Goal: Find specific fact: Find specific fact

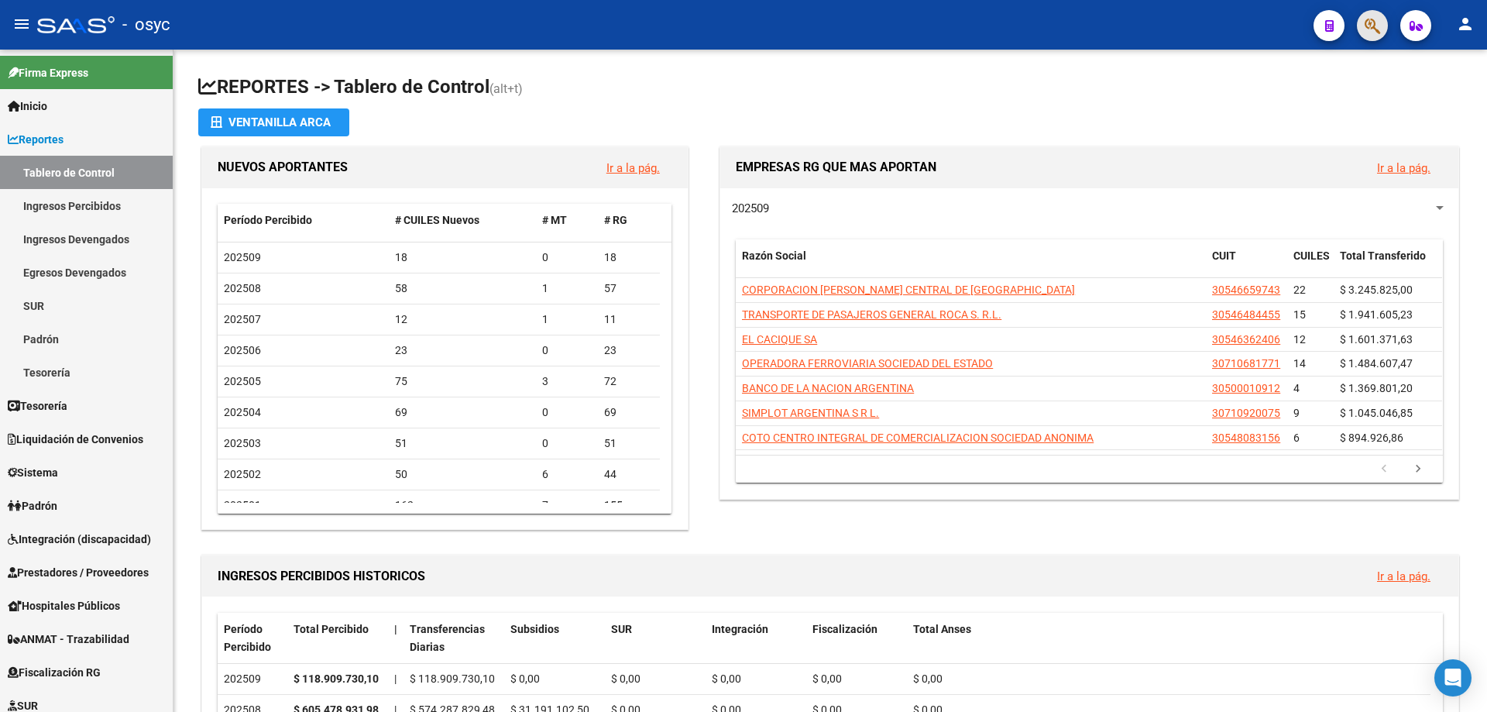
click at [1385, 21] on button "button" at bounding box center [1372, 25] width 31 height 31
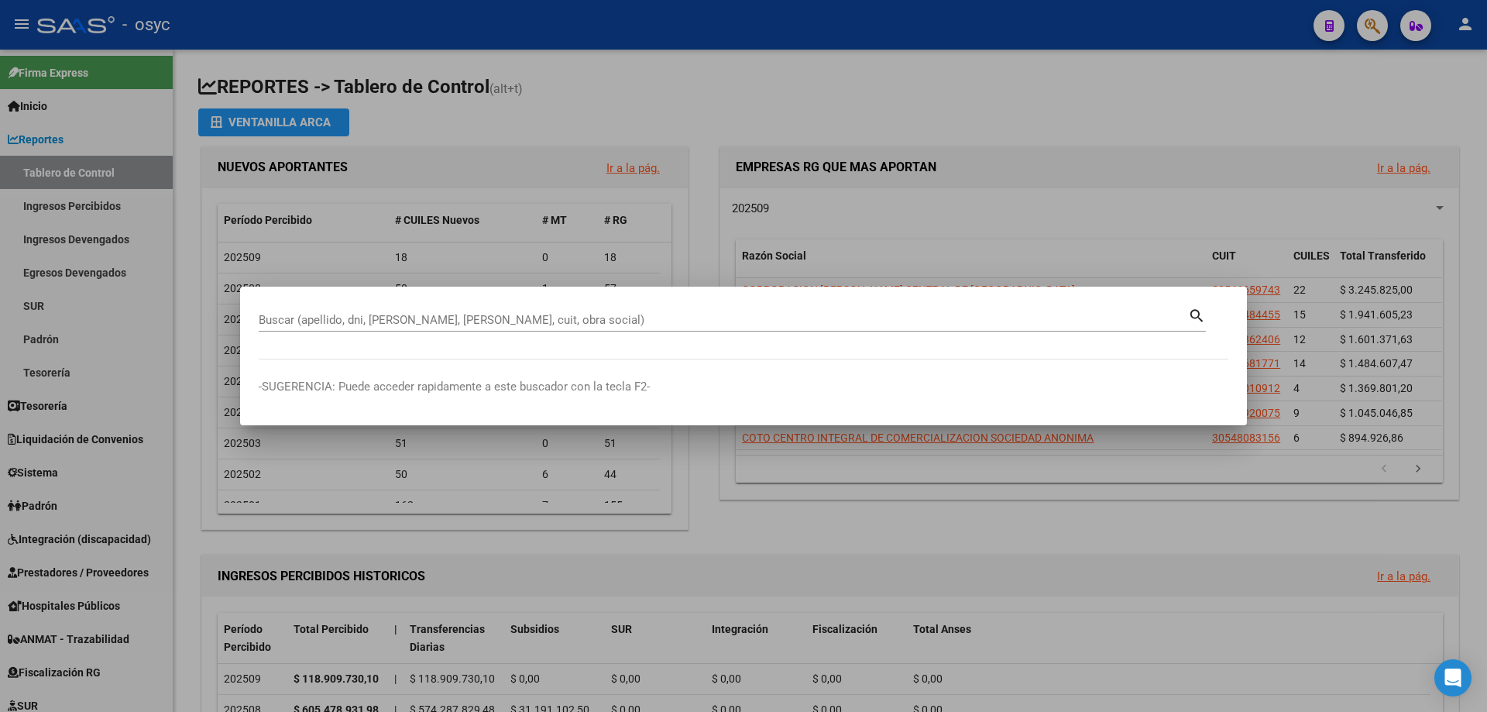
click at [970, 321] on input "Buscar (apellido, dni, [PERSON_NAME], [PERSON_NAME], cuit, obra social)" at bounding box center [723, 320] width 929 height 14
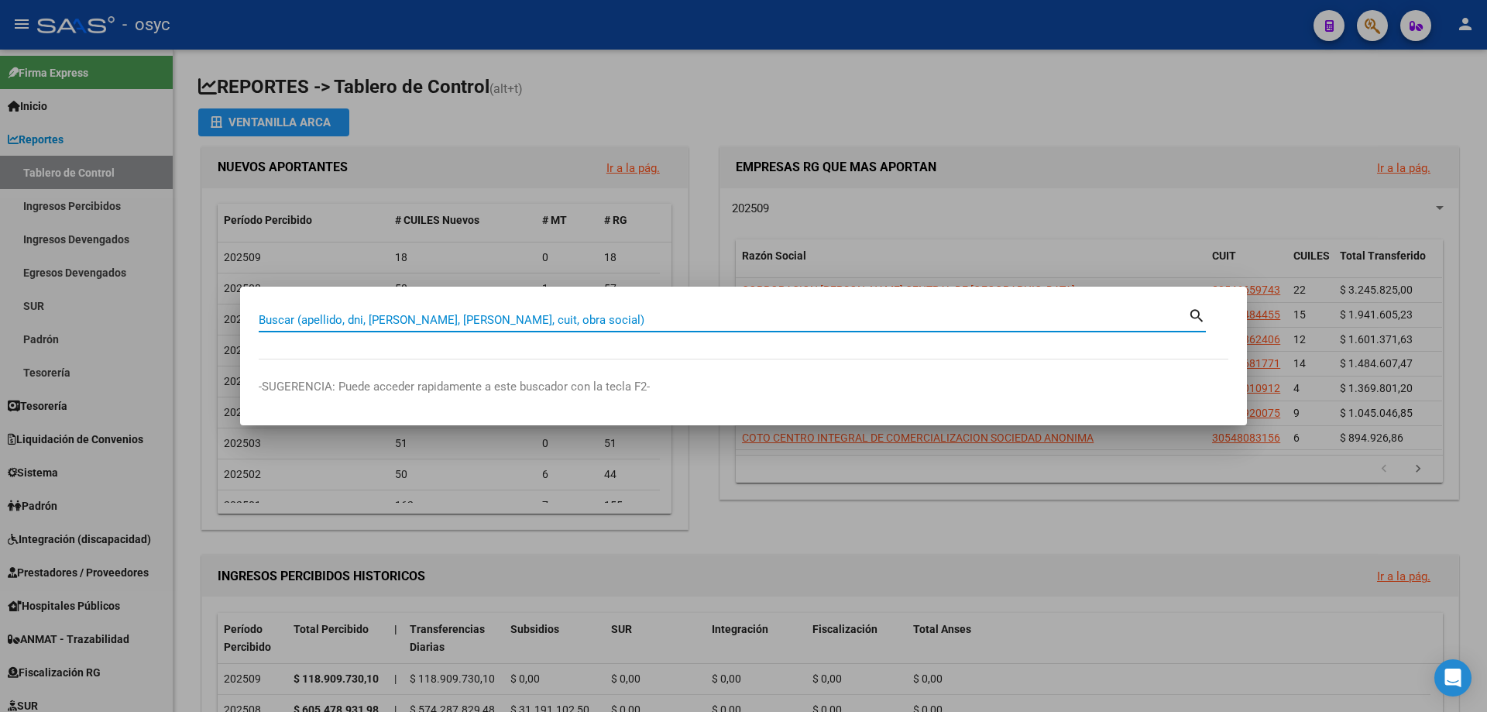
click at [941, 324] on input "Buscar (apellido, dni, [PERSON_NAME], [PERSON_NAME], cuit, obra social)" at bounding box center [723, 320] width 929 height 14
type input "27810485"
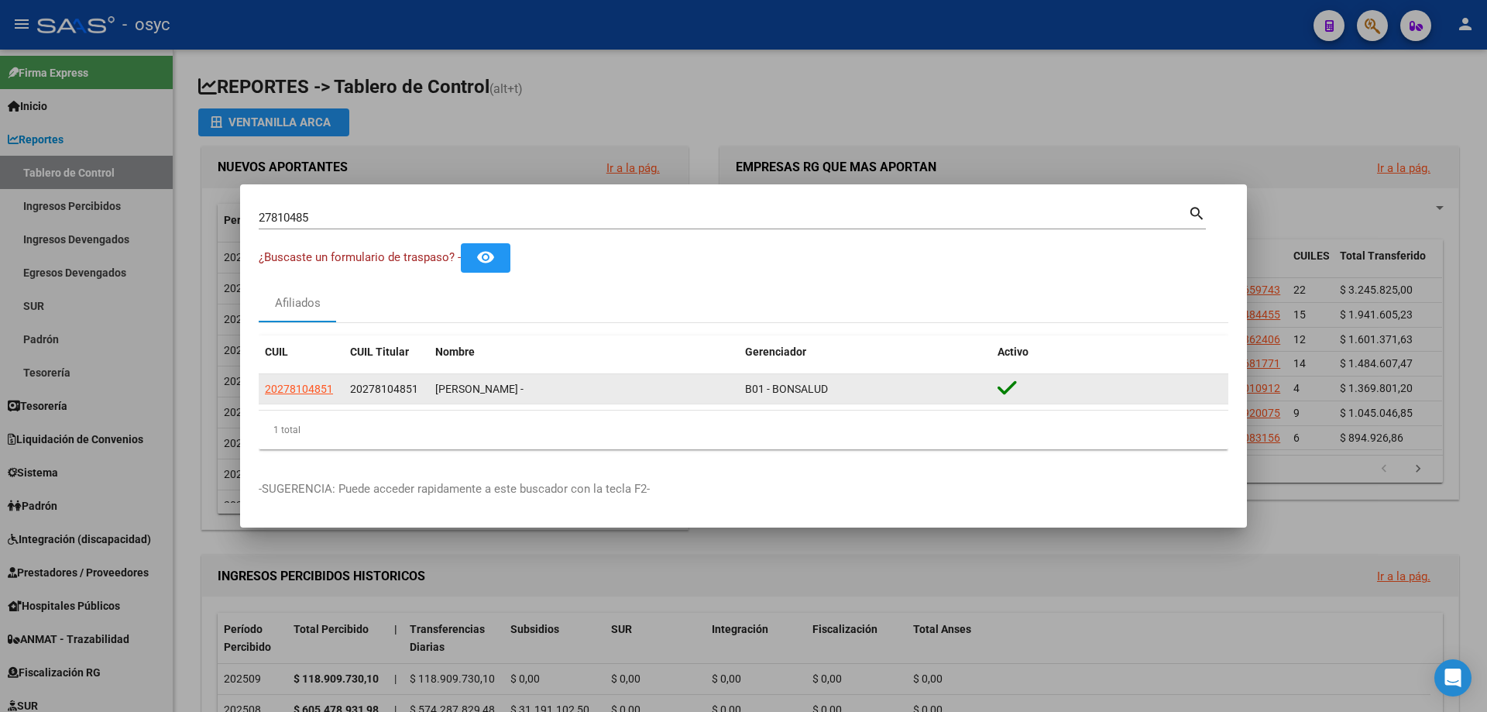
drag, startPoint x: 435, startPoint y: 391, endPoint x: 538, endPoint y: 387, distance: 103.1
click at [538, 387] on datatable-body-cell "VIERA ANGEL ARIEL -" at bounding box center [584, 389] width 310 height 30
drag, startPoint x: 351, startPoint y: 386, endPoint x: 417, endPoint y: 385, distance: 66.6
click at [417, 385] on div "20278104851" at bounding box center [386, 389] width 73 height 18
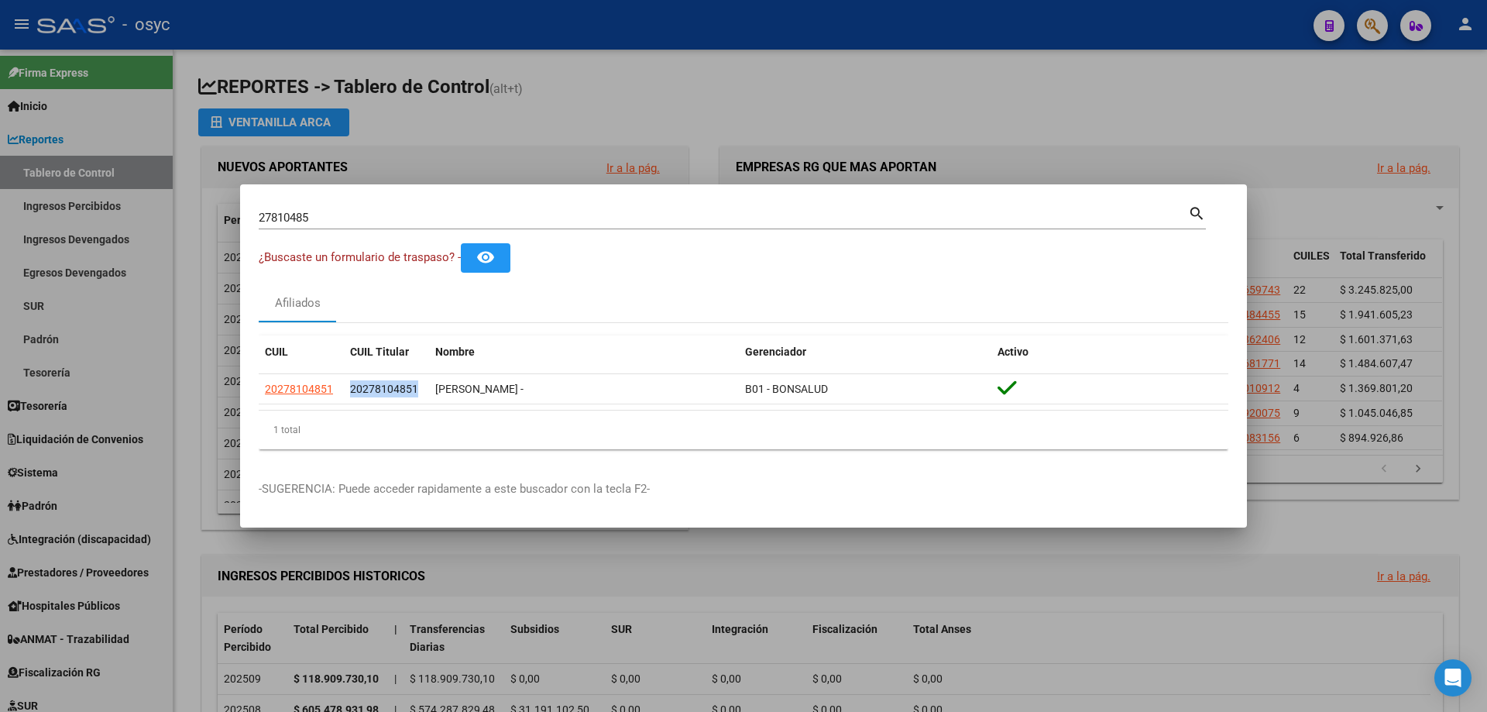
copy span "20278104851"
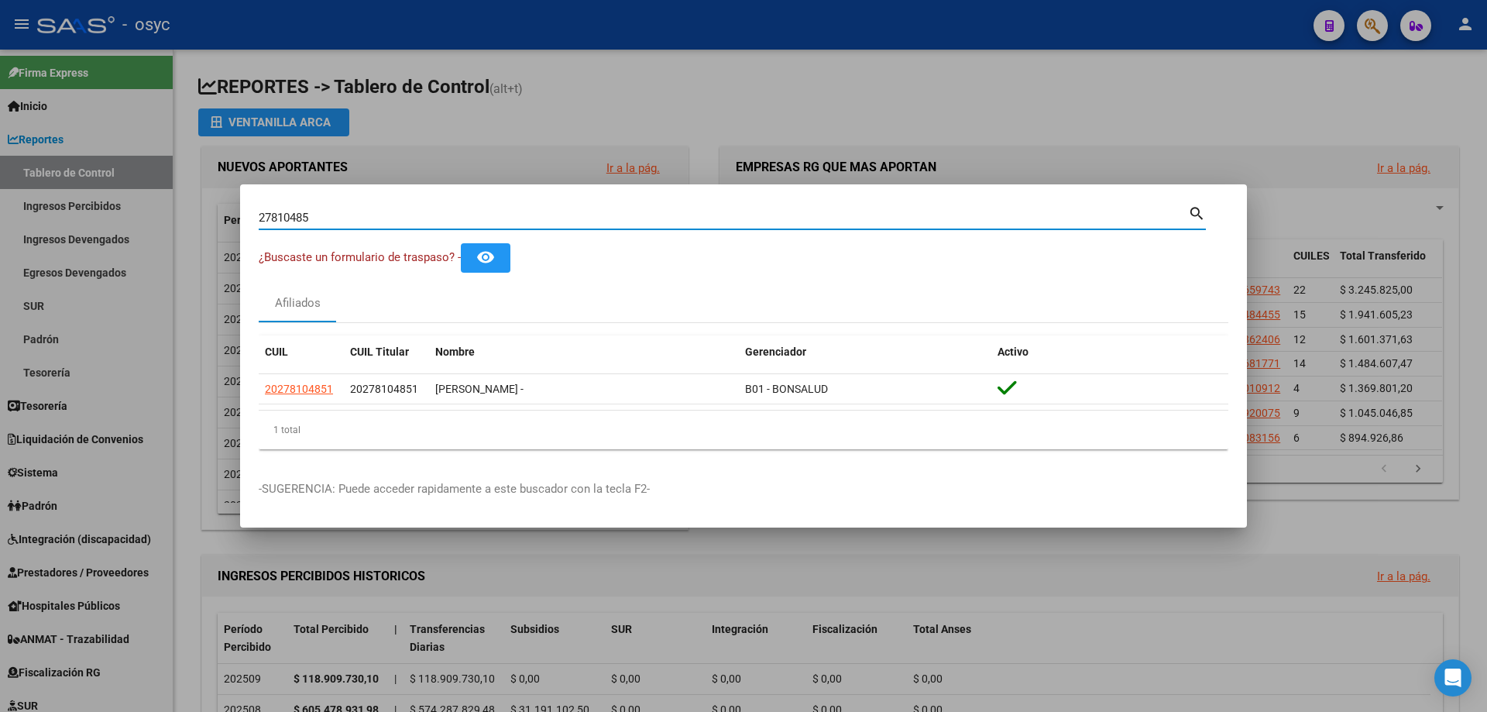
drag, startPoint x: 424, startPoint y: 214, endPoint x: 173, endPoint y: 212, distance: 250.1
click at [175, 212] on div "27810485 Buscar (apellido, dni, cuil, nro traspaso, cuit, obra social) search ¿…" at bounding box center [743, 356] width 1487 height 712
type input "¿"
type input "58714246"
drag, startPoint x: 347, startPoint y: 220, endPoint x: 157, endPoint y: 212, distance: 189.9
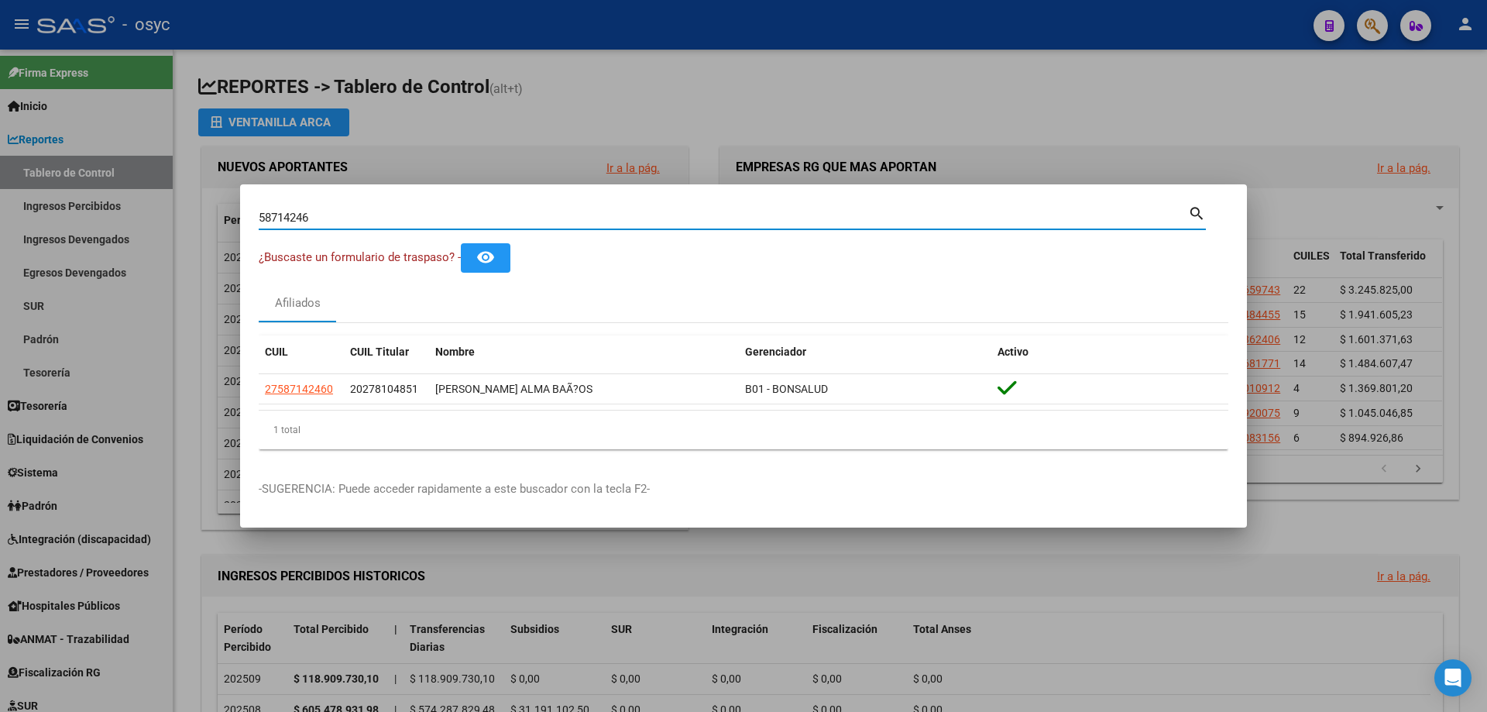
click at [157, 212] on div "58714246 Buscar (apellido, dni, cuil, nro traspaso, cuit, obra social) search ¿…" at bounding box center [743, 356] width 1487 height 712
click at [157, 212] on div at bounding box center [743, 356] width 1487 height 712
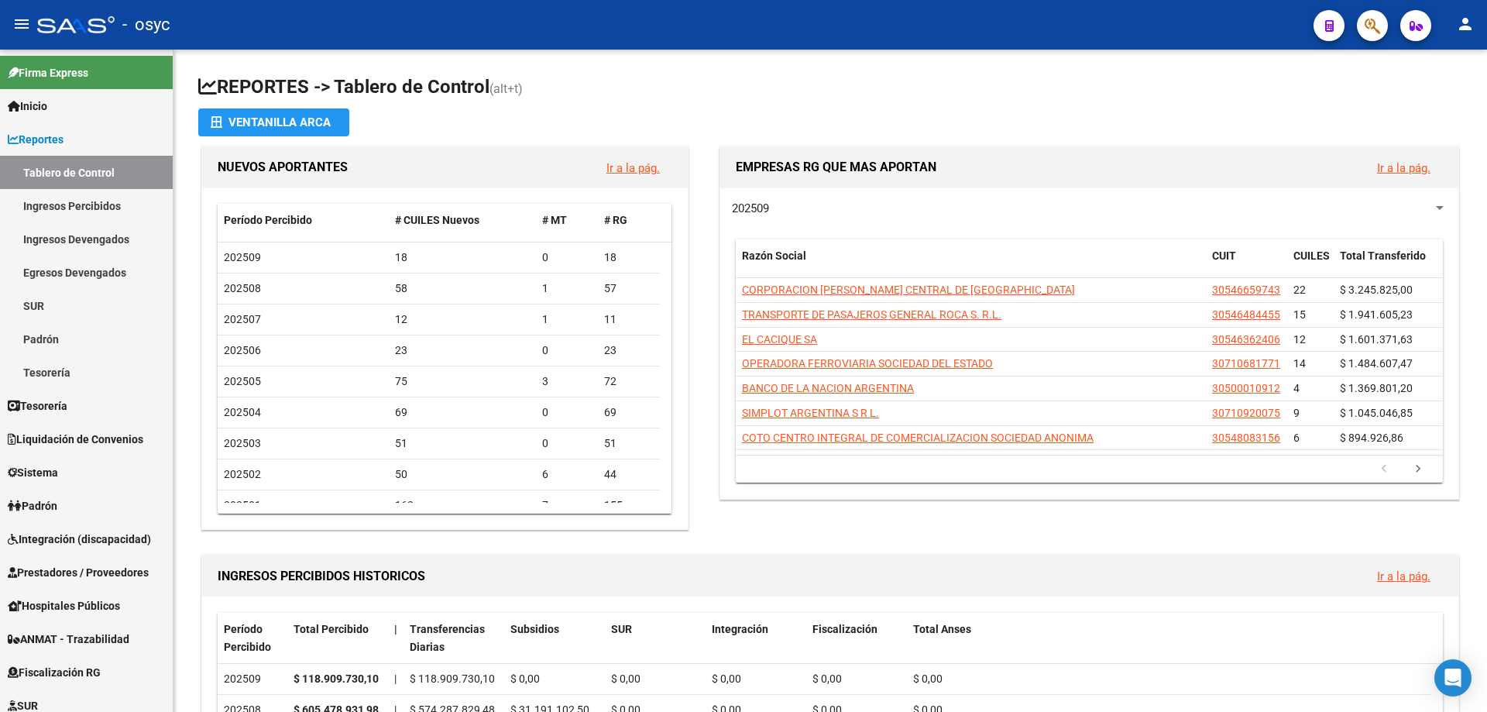
click at [651, 43] on mat-toolbar "menu - osyc person" at bounding box center [743, 25] width 1487 height 50
click at [1366, 39] on span "button" at bounding box center [1371, 26] width 15 height 32
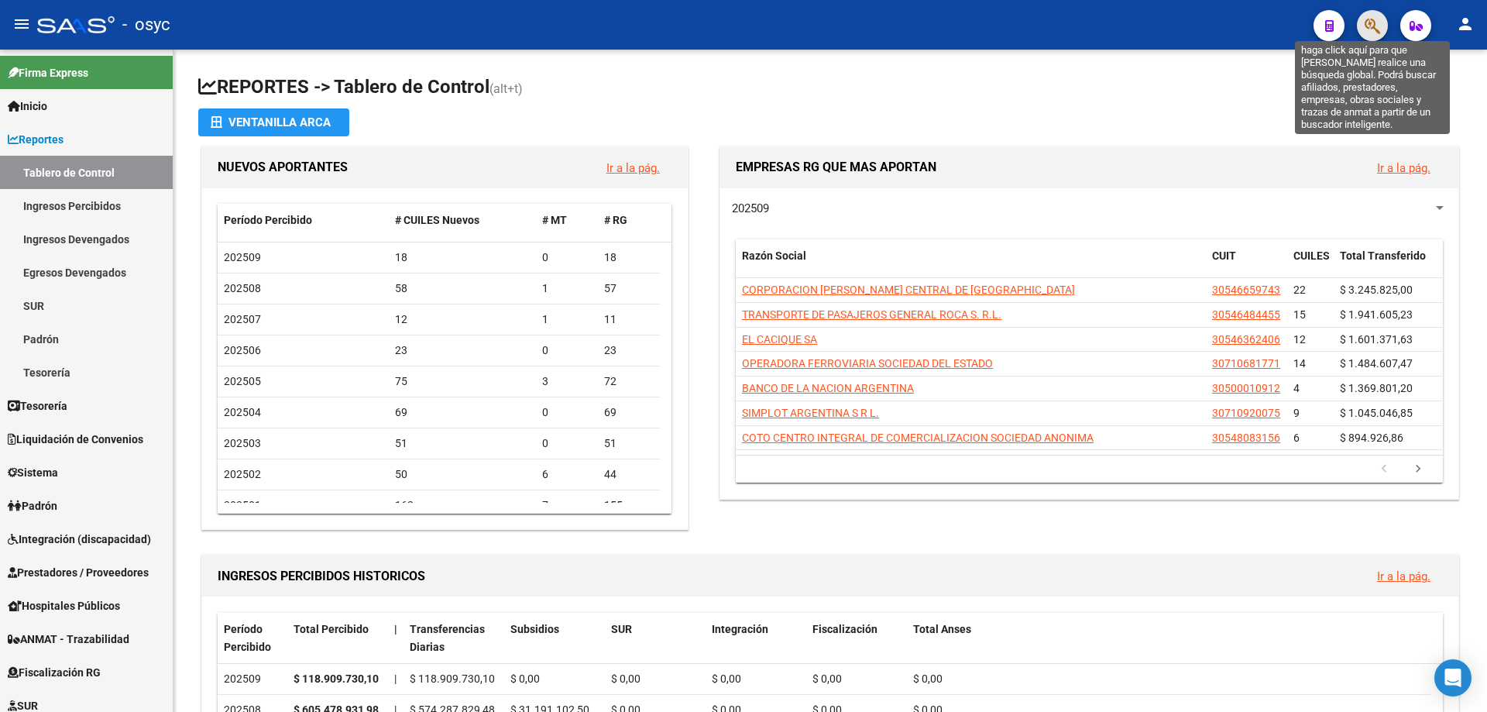
click at [1370, 28] on icon "button" at bounding box center [1371, 26] width 15 height 18
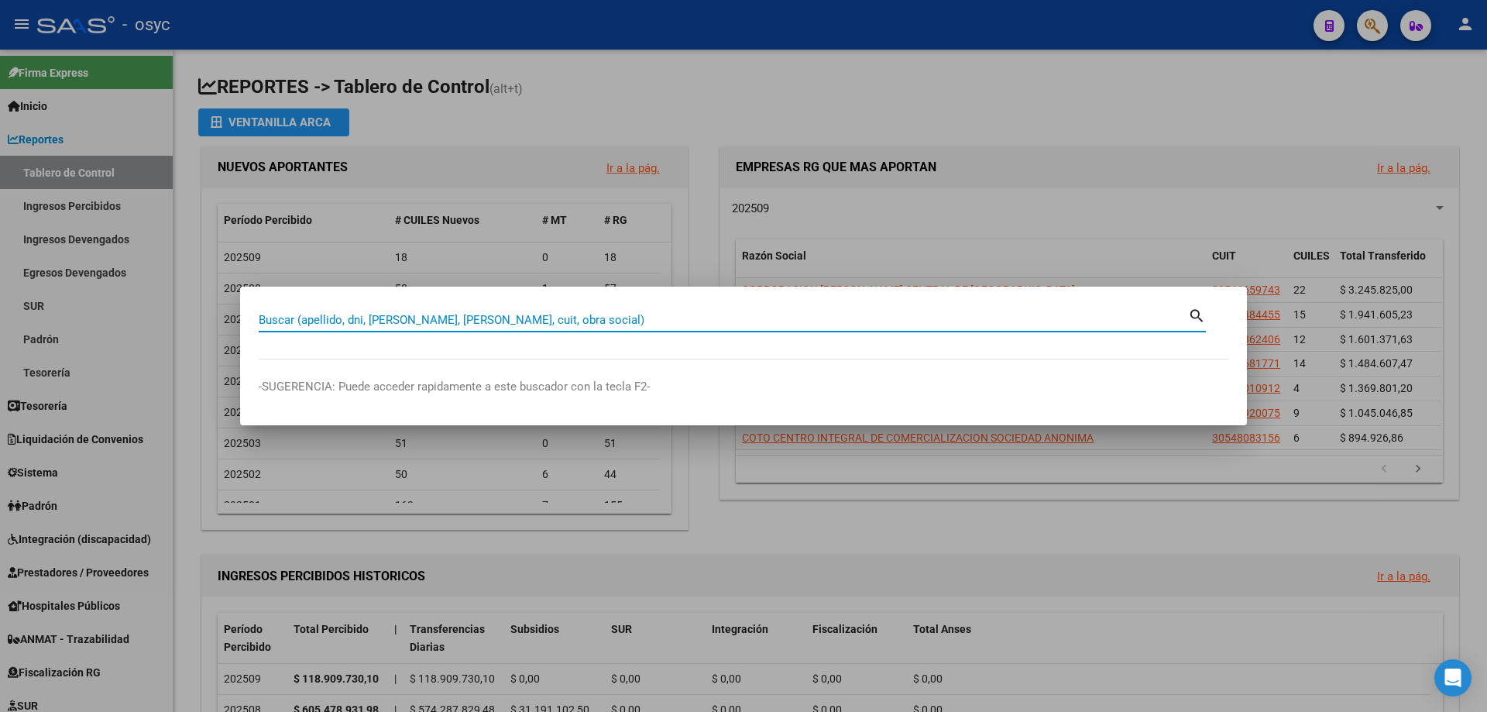
click at [636, 319] on input "Buscar (apellido, dni, [PERSON_NAME], [PERSON_NAME], cuit, obra social)" at bounding box center [723, 320] width 929 height 14
click at [657, 316] on input "Buscar (apellido, dni, [PERSON_NAME], [PERSON_NAME], cuit, obra social)" at bounding box center [723, 320] width 929 height 14
type input "37406007"
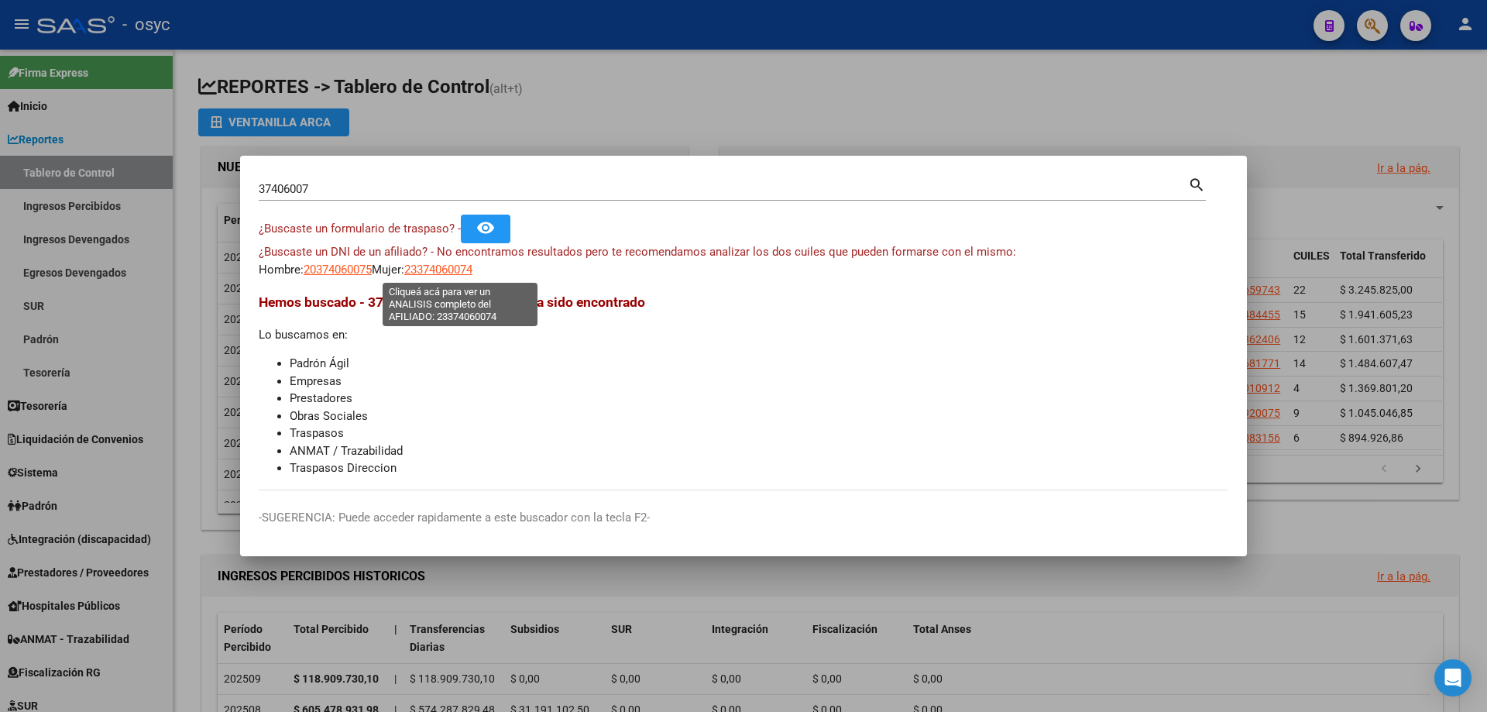
click at [457, 274] on span "23374060074" at bounding box center [438, 270] width 68 height 14
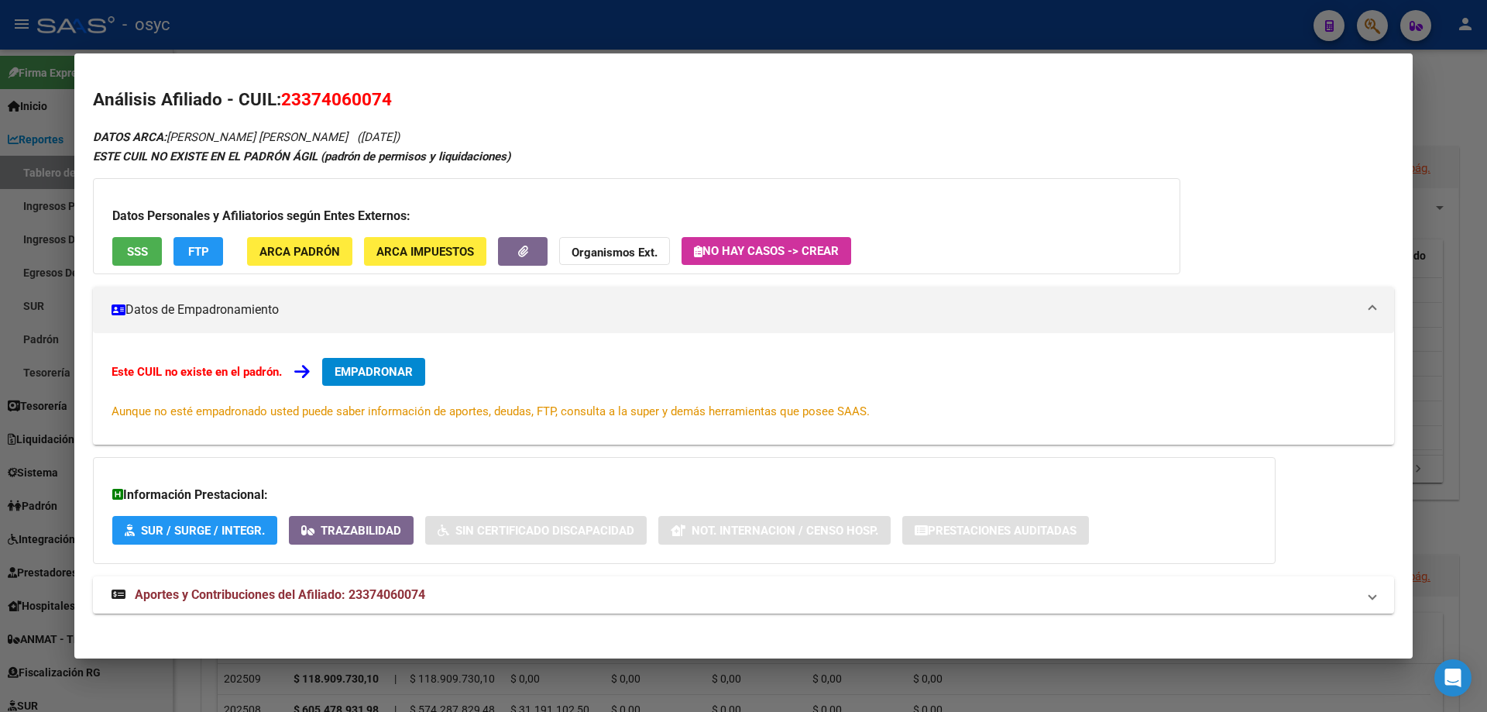
scroll to position [9, 0]
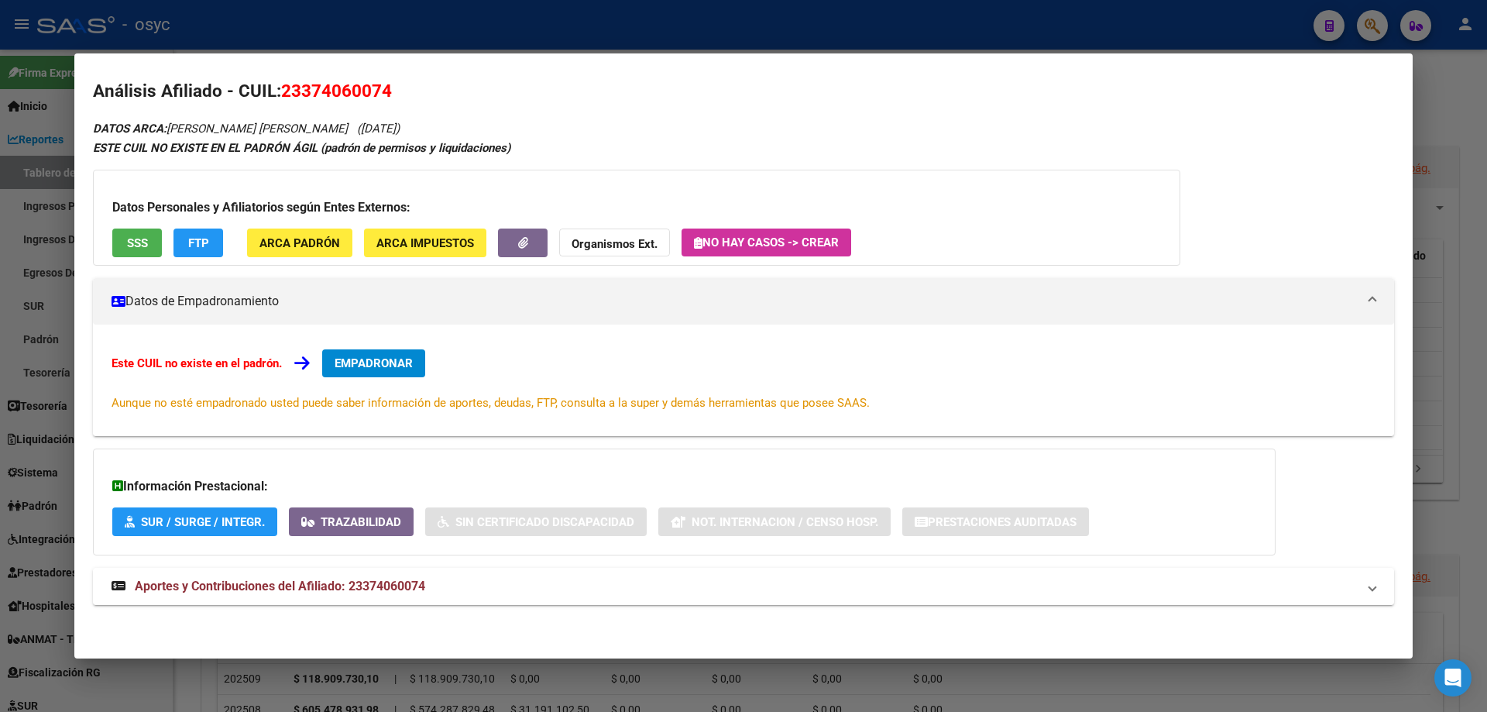
click at [214, 249] on button "FTP" at bounding box center [198, 242] width 50 height 29
drag, startPoint x: 283, startPoint y: 88, endPoint x: 395, endPoint y: 88, distance: 112.3
click at [395, 88] on h2 "Análisis Afiliado - CUIL: 23374060074" at bounding box center [743, 91] width 1301 height 26
copy span "23374060074"
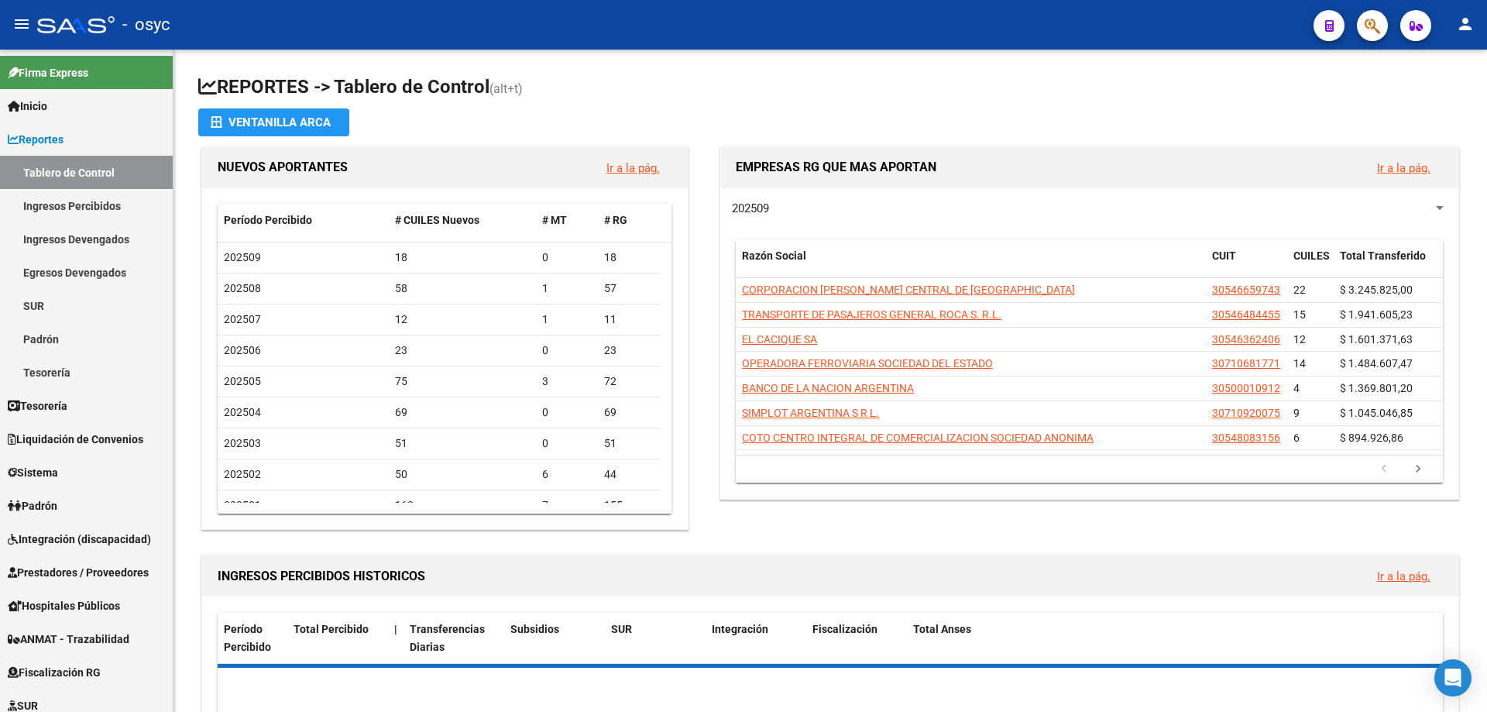
click at [1359, 26] on div at bounding box center [1365, 25] width 43 height 32
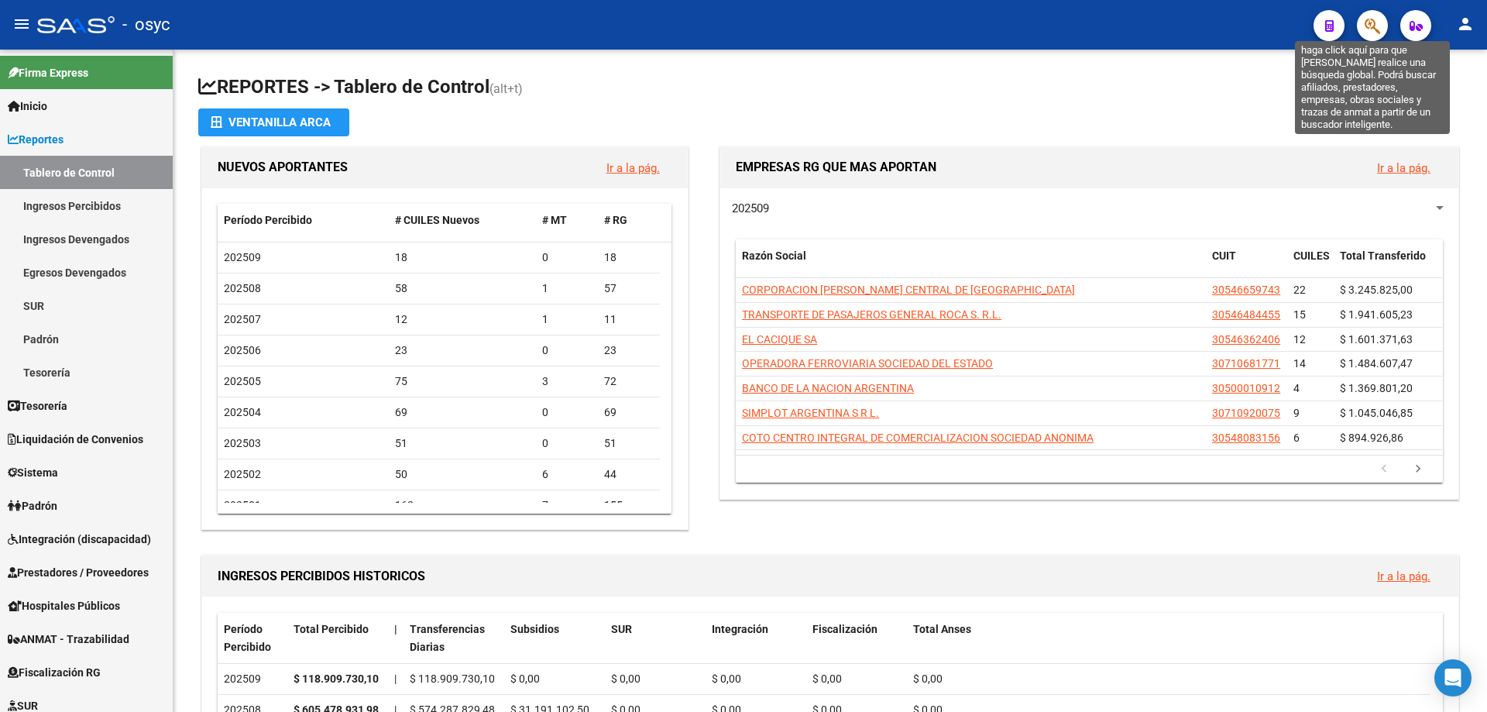
click at [1368, 26] on icon "button" at bounding box center [1371, 26] width 15 height 18
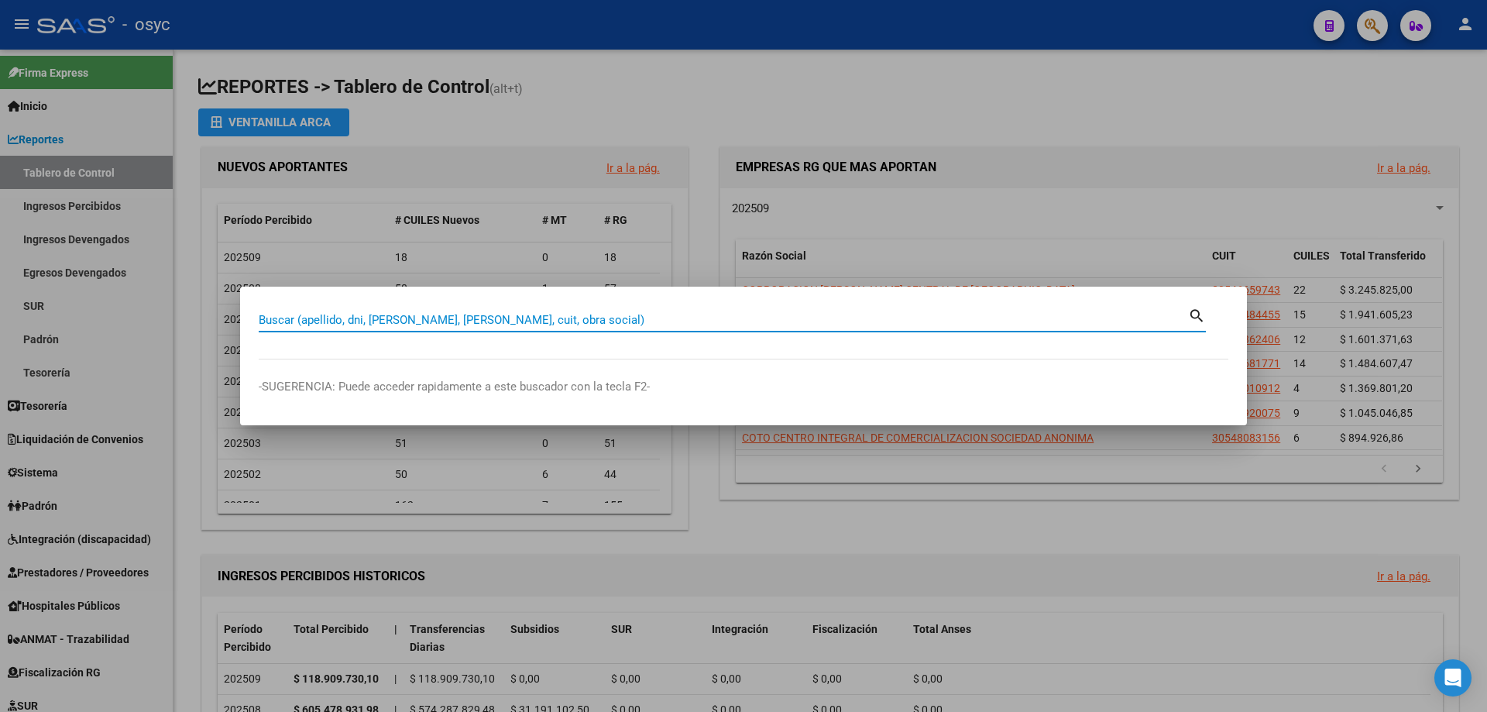
click at [714, 324] on input "Buscar (apellido, dni, [PERSON_NAME], [PERSON_NAME], cuit, obra social)" at bounding box center [723, 320] width 929 height 14
type input "33363436"
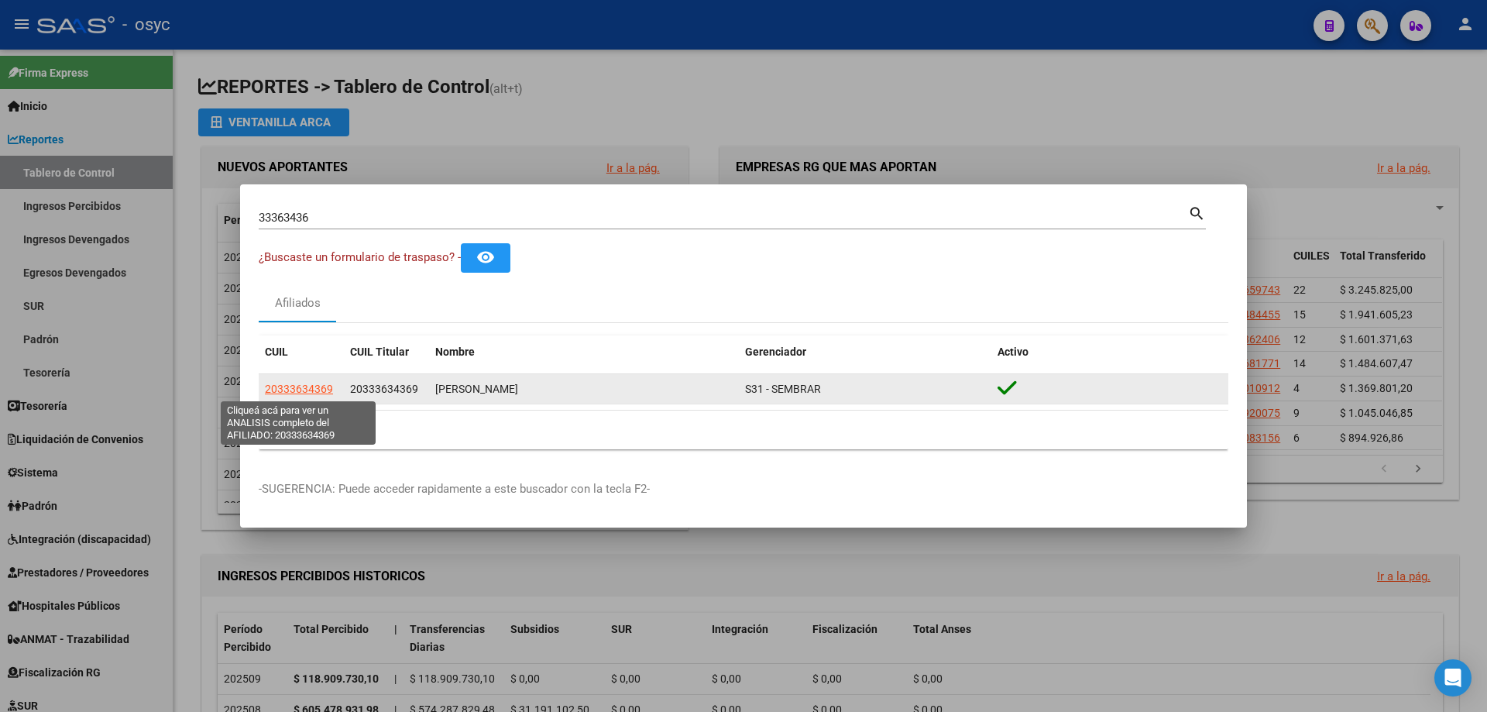
click at [321, 387] on span "20333634369" at bounding box center [299, 389] width 68 height 12
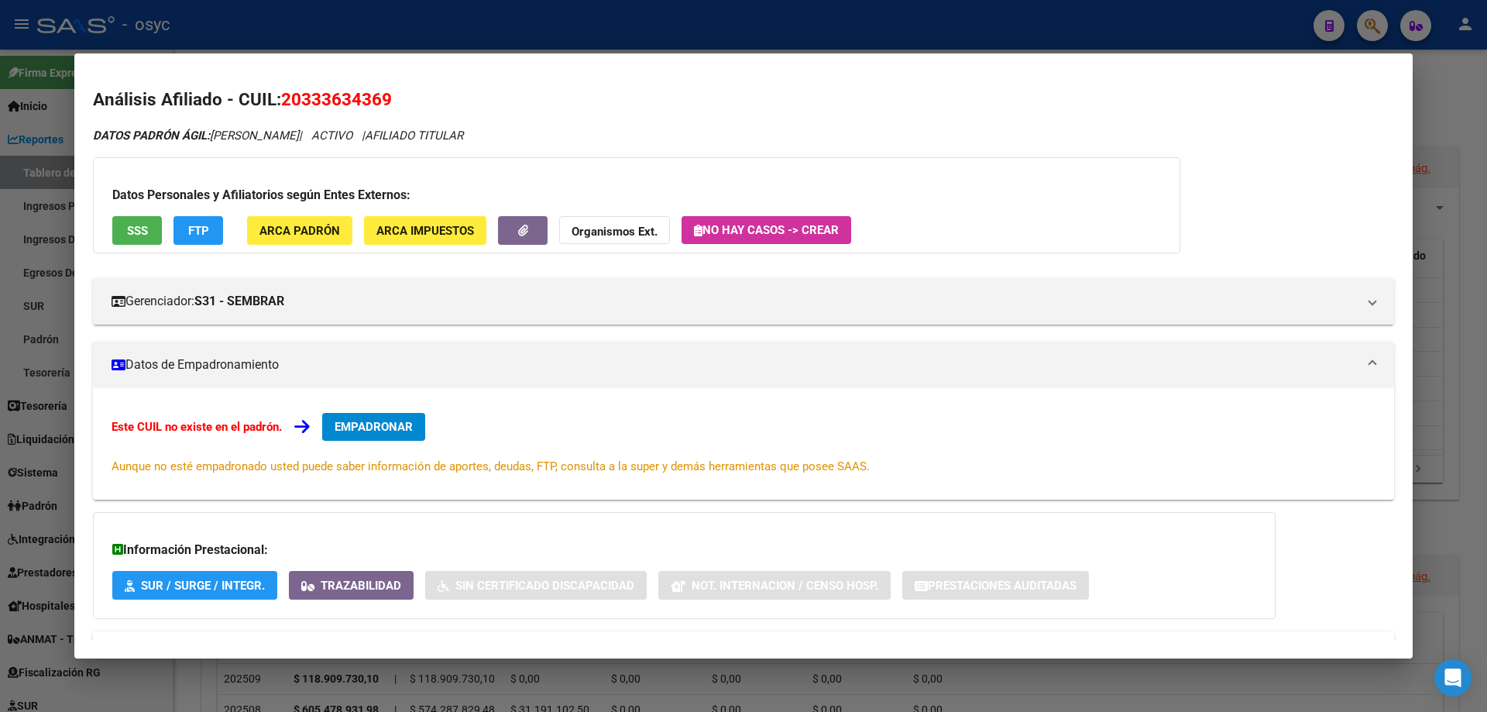
click at [1359, 40] on div at bounding box center [743, 356] width 1487 height 712
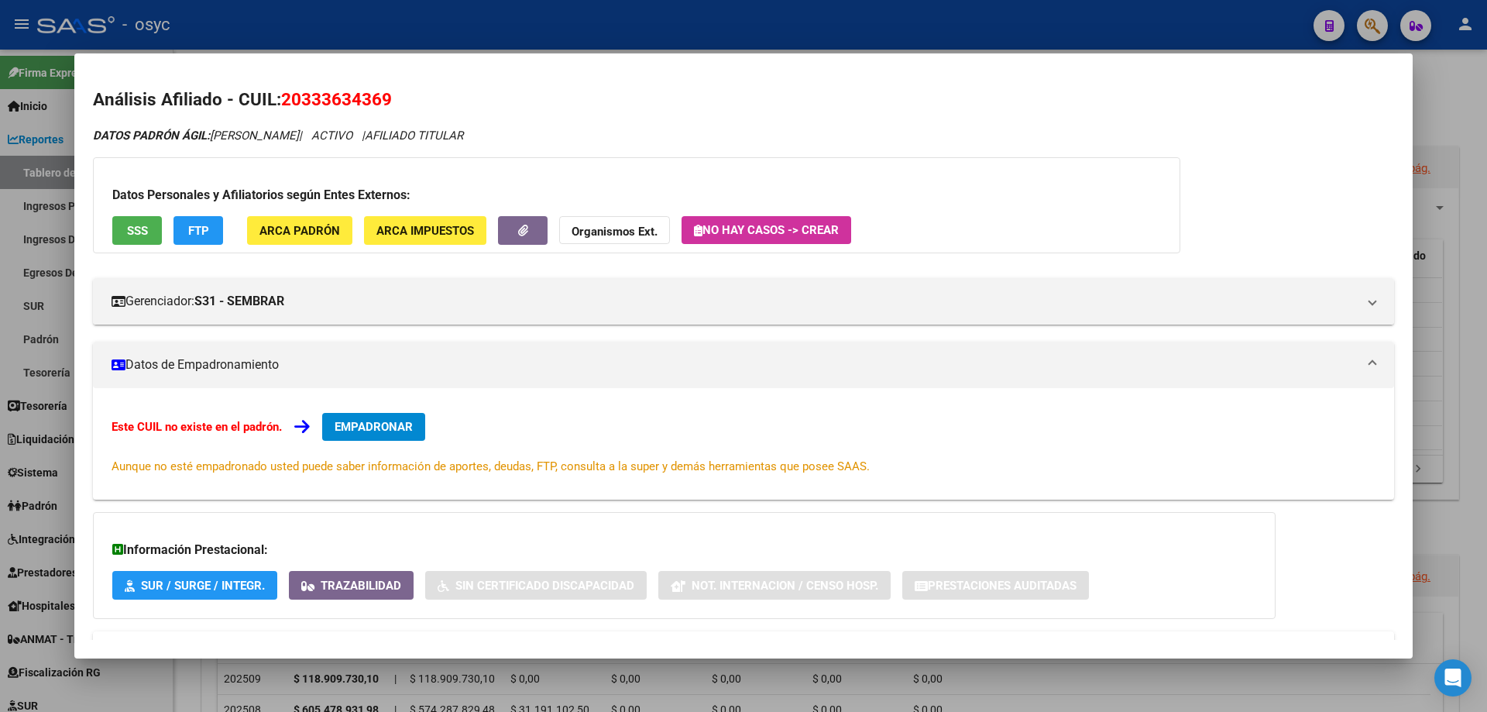
click at [1377, 37] on div at bounding box center [743, 356] width 1487 height 712
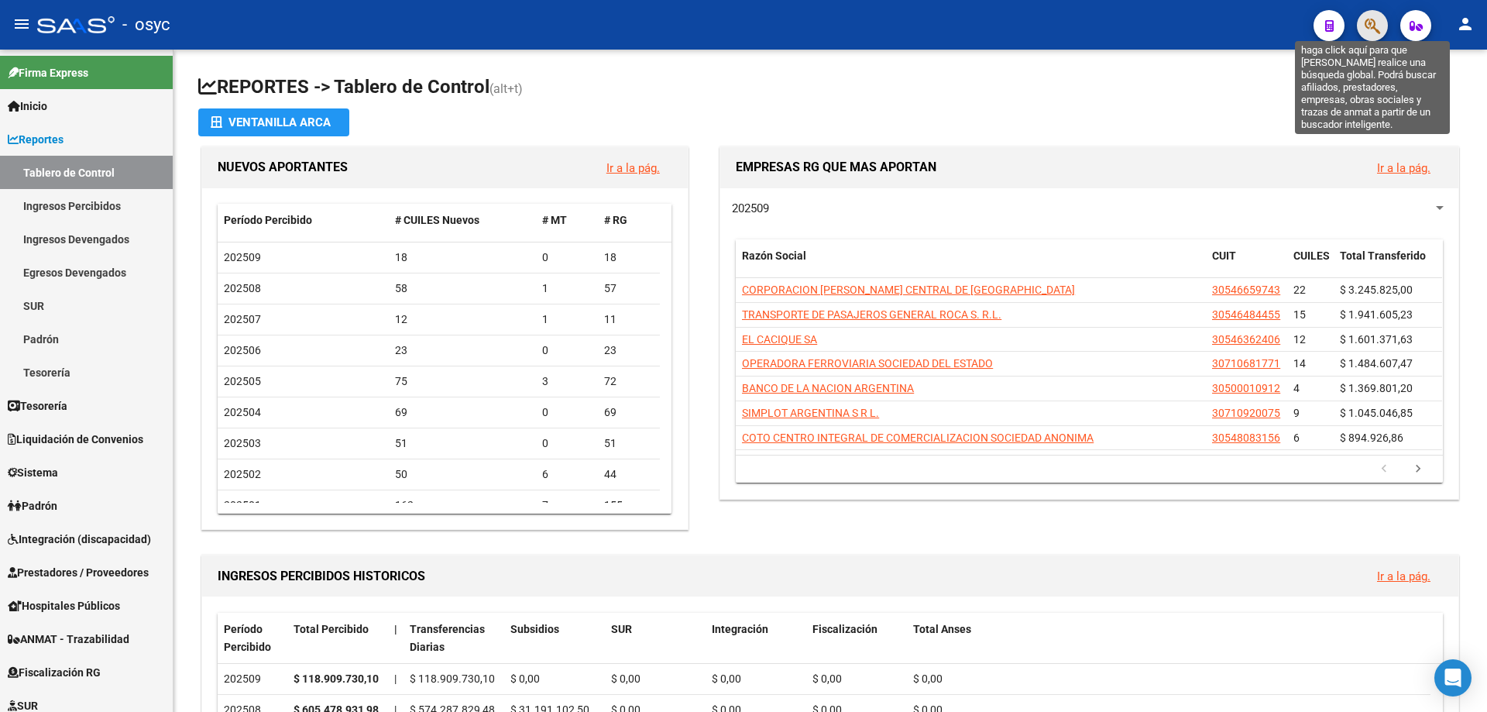
click at [1377, 27] on icon "button" at bounding box center [1371, 26] width 15 height 18
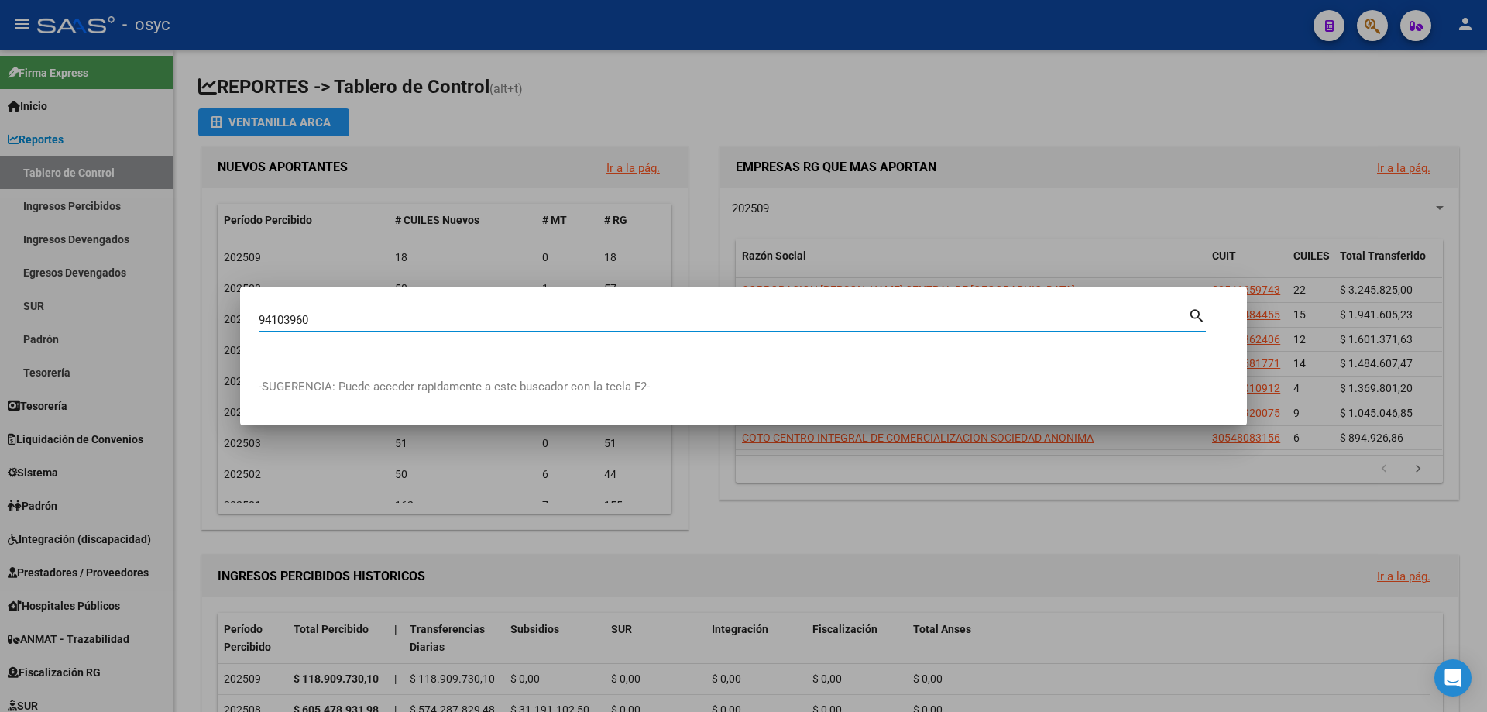
type input "94103960"
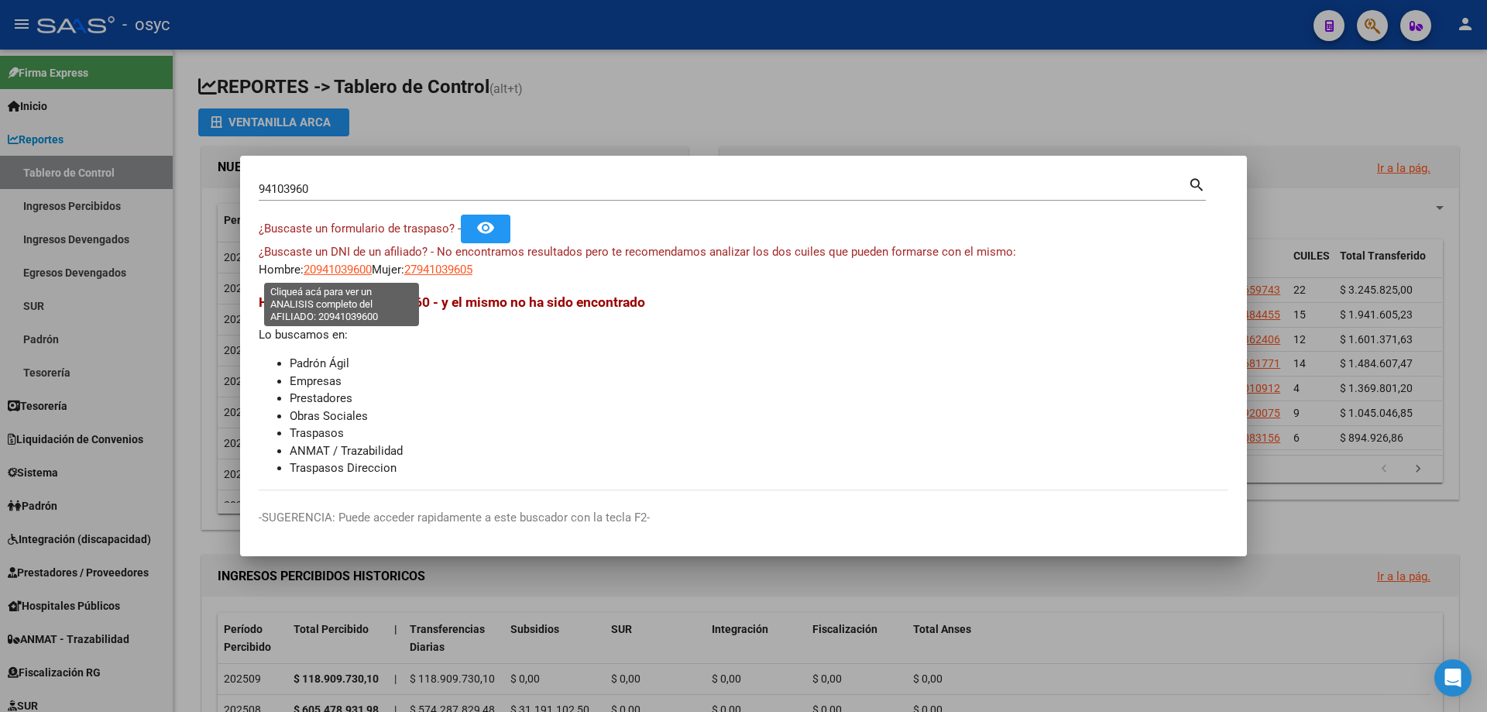
click at [354, 269] on span "20941039600" at bounding box center [338, 270] width 68 height 14
type textarea "20941039600"
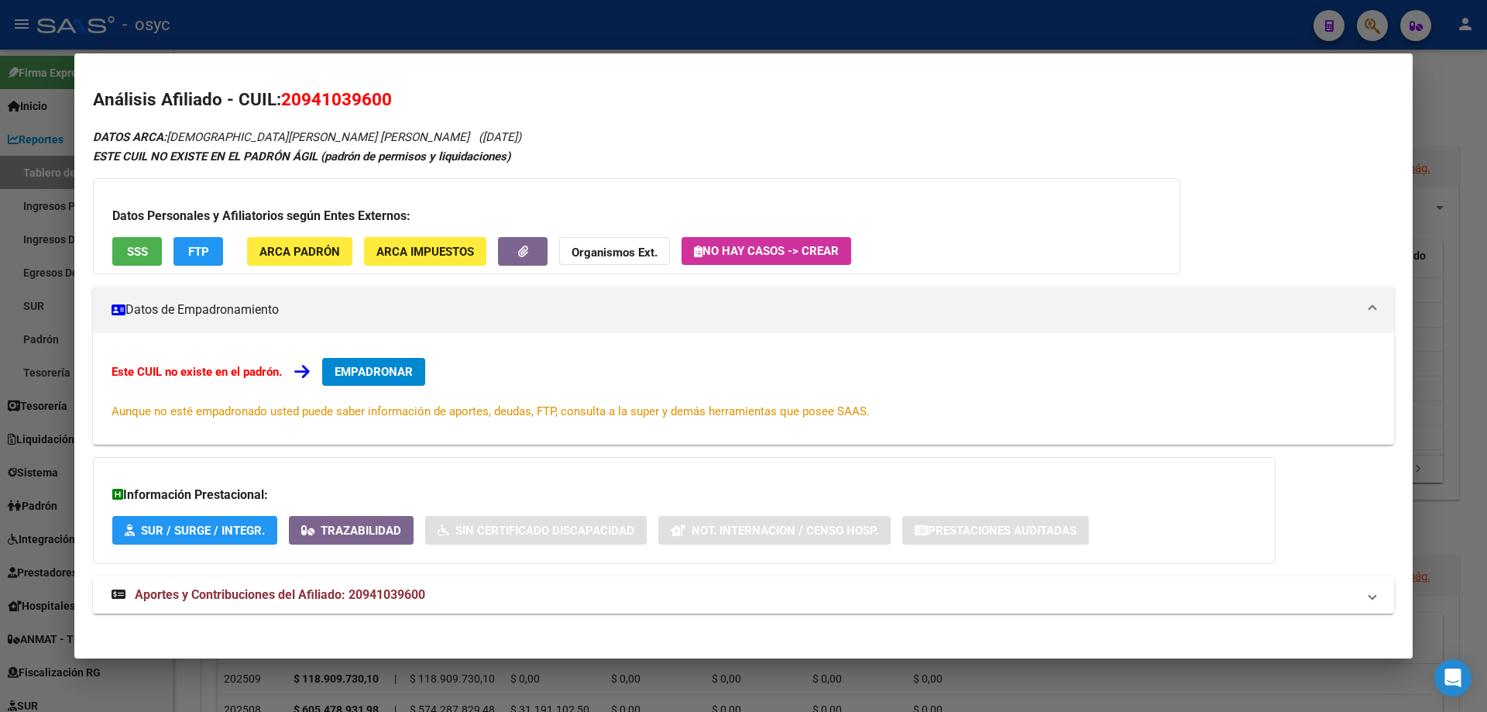
drag, startPoint x: 282, startPoint y: 98, endPoint x: 408, endPoint y: 94, distance: 126.3
click at [408, 94] on h2 "Análisis Afiliado - CUIL: 20941039600" at bounding box center [743, 100] width 1301 height 26
copy span "20941039600"
